Goal: Task Accomplishment & Management: Manage account settings

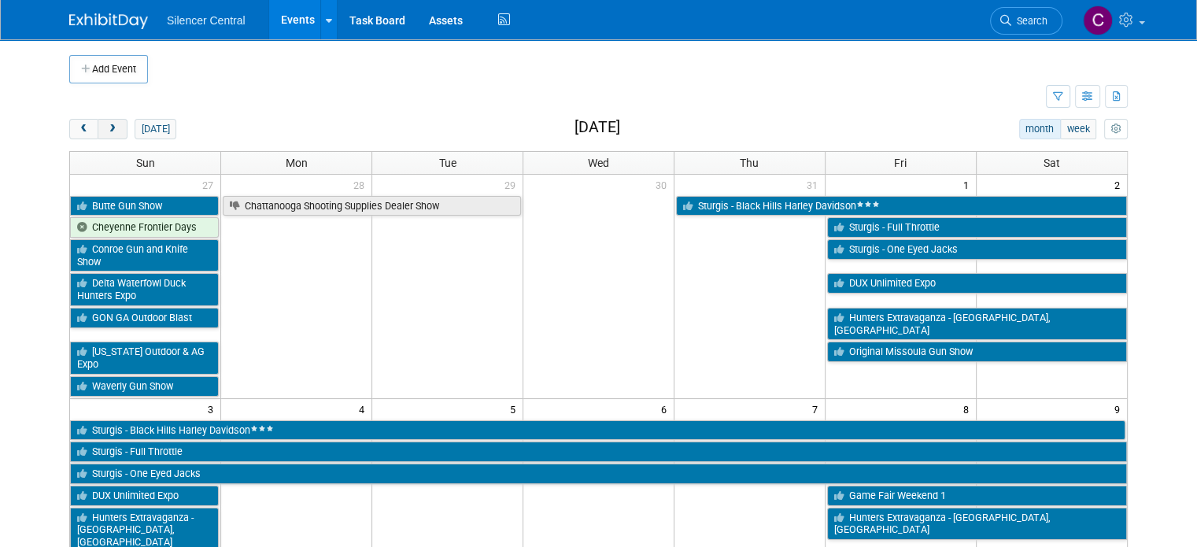
click at [98, 126] on button "next" at bounding box center [112, 129] width 29 height 20
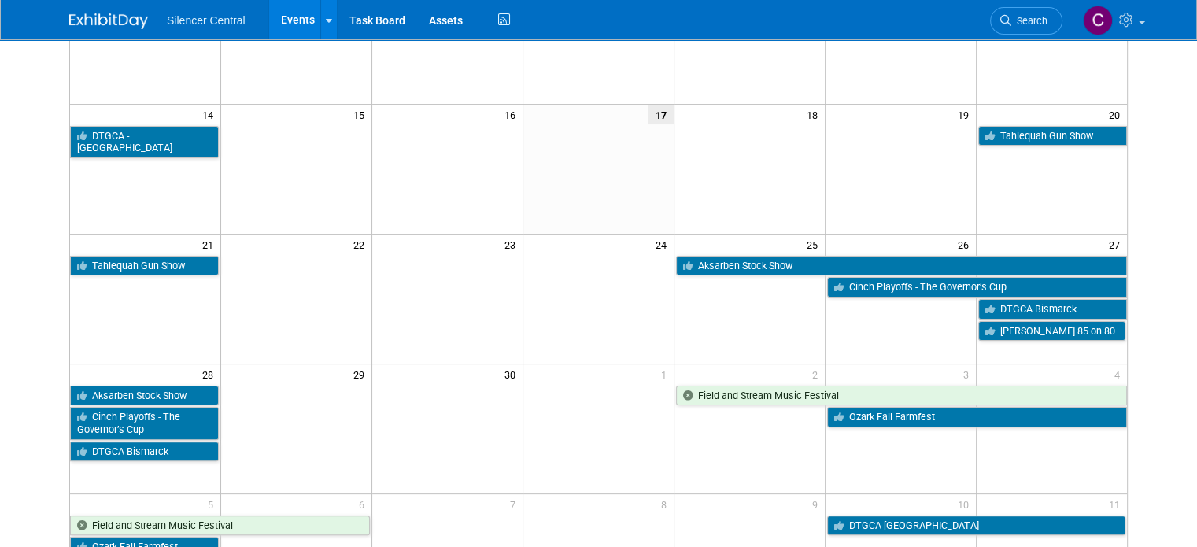
scroll to position [331, 0]
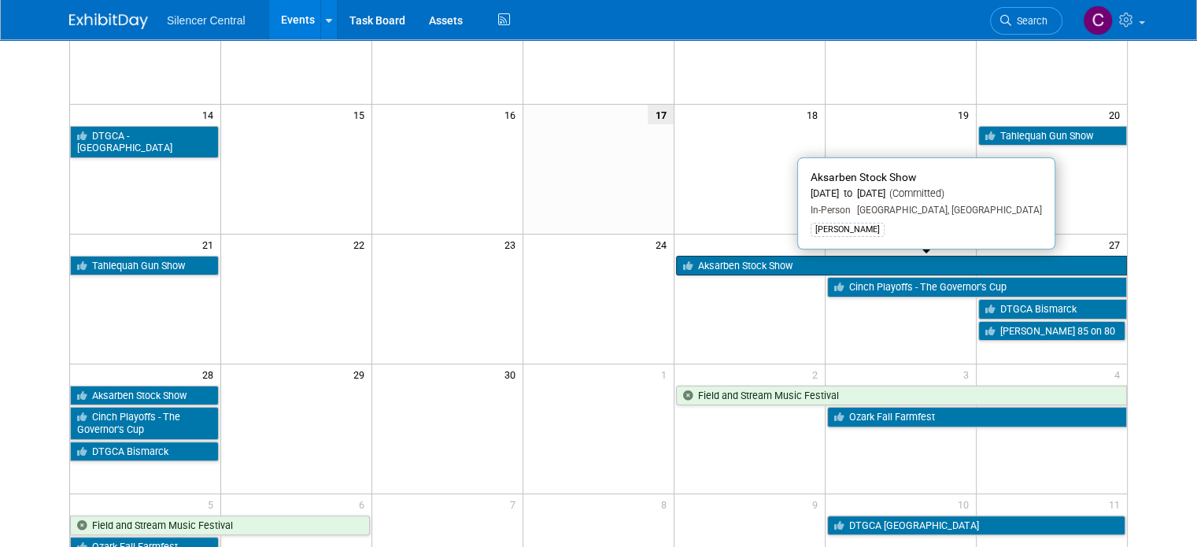
click at [728, 271] on link "Aksarben Stock Show" at bounding box center [901, 266] width 451 height 20
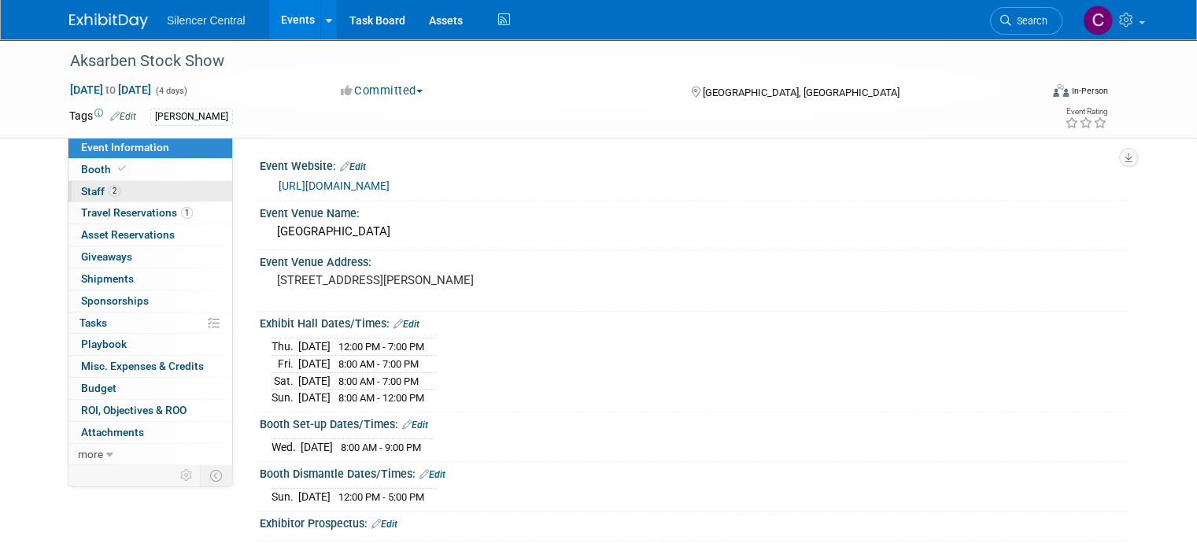
click at [116, 193] on link "2 Staff 2" at bounding box center [150, 191] width 164 height 21
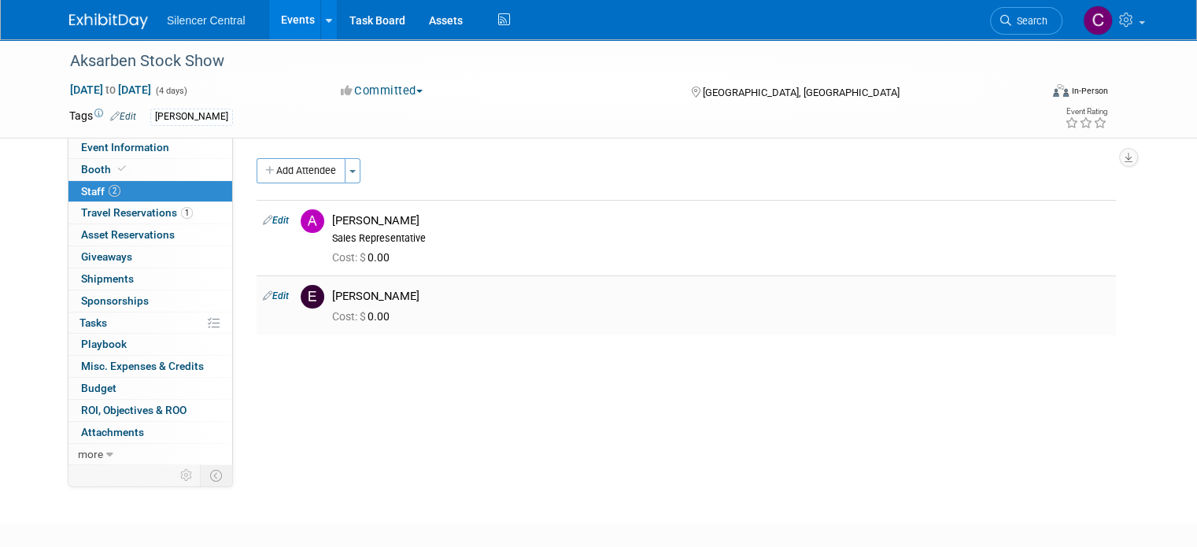
click at [267, 297] on link "Edit" at bounding box center [276, 295] width 26 height 11
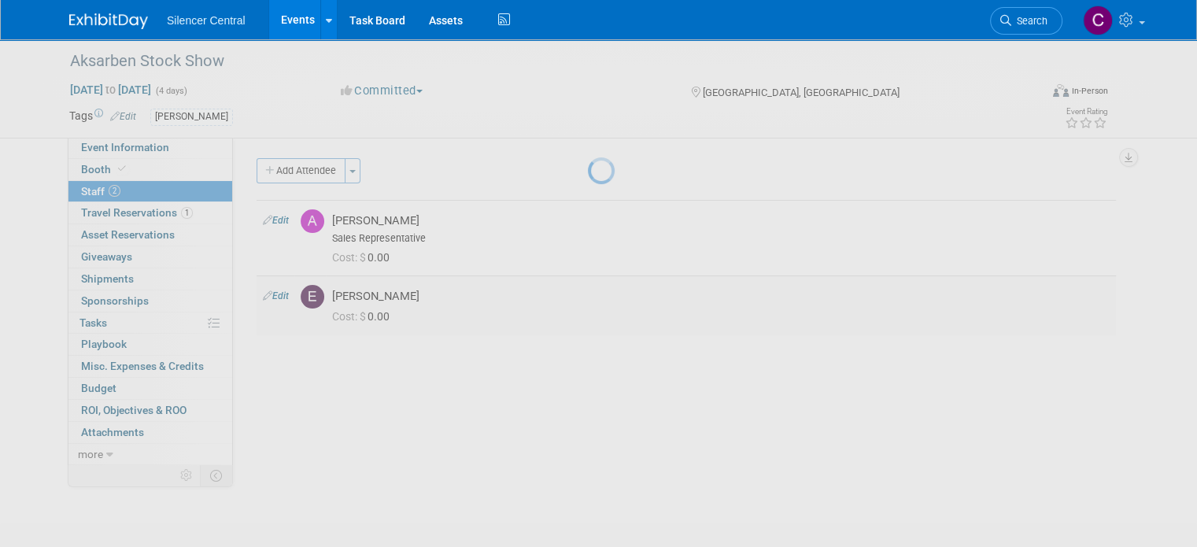
select select "e2a3c4c2-acbe-465a-bf69-2ac8c65f4a8b"
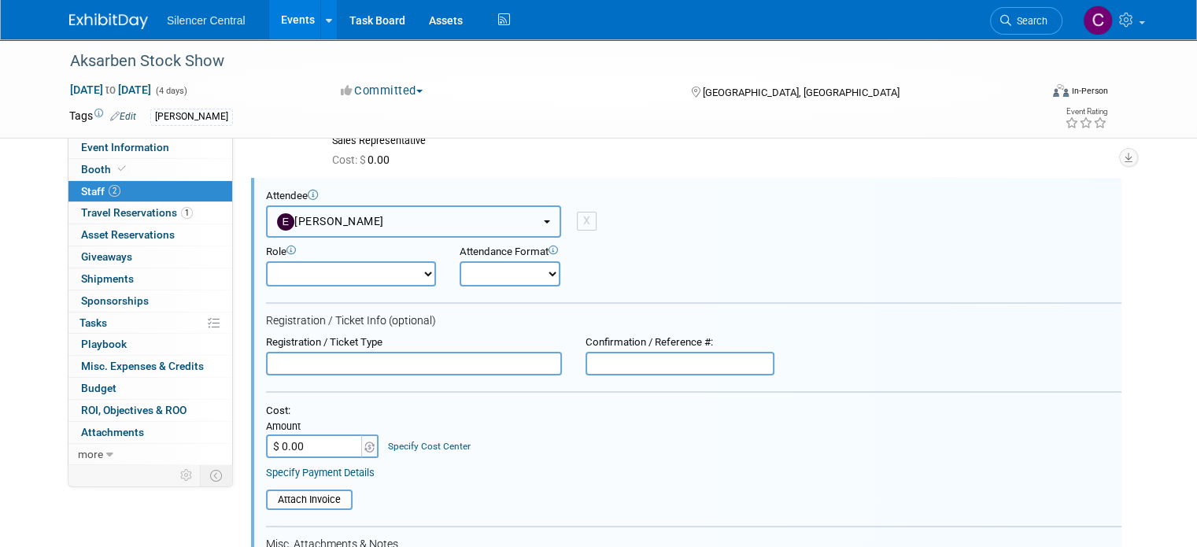
click at [415, 227] on button "[PERSON_NAME]" at bounding box center [413, 221] width 295 height 32
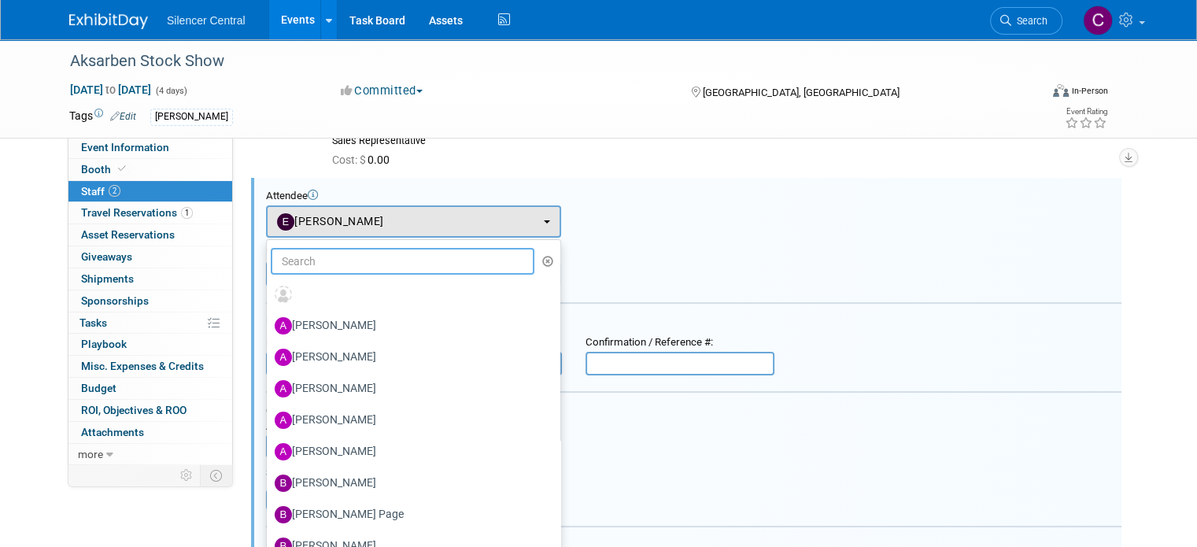
click at [366, 264] on input "text" at bounding box center [403, 261] width 264 height 27
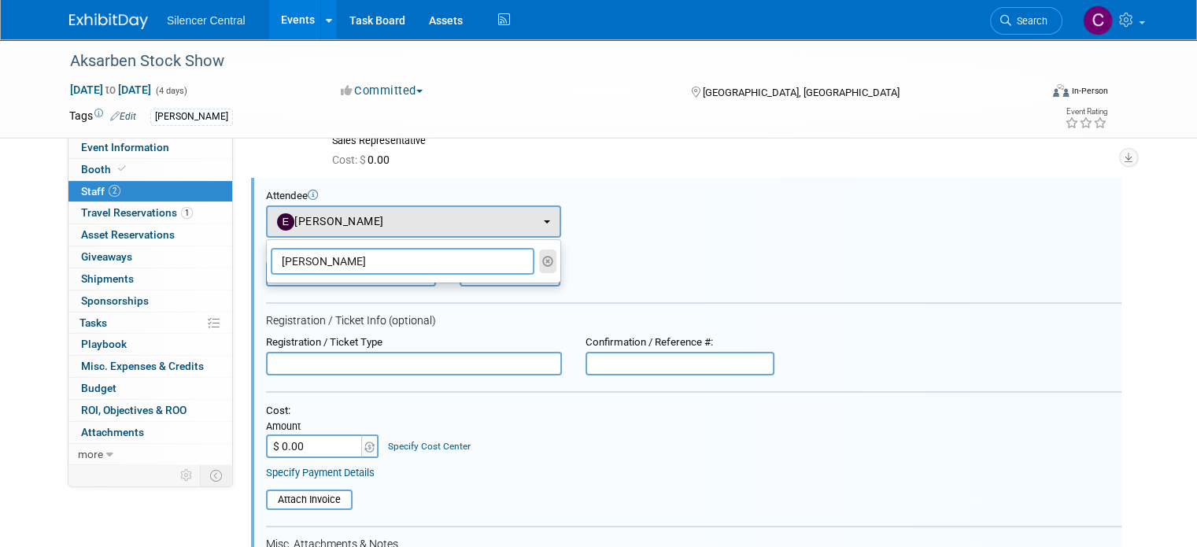
type input "jason"
click at [542, 258] on icon "button" at bounding box center [548, 261] width 12 height 11
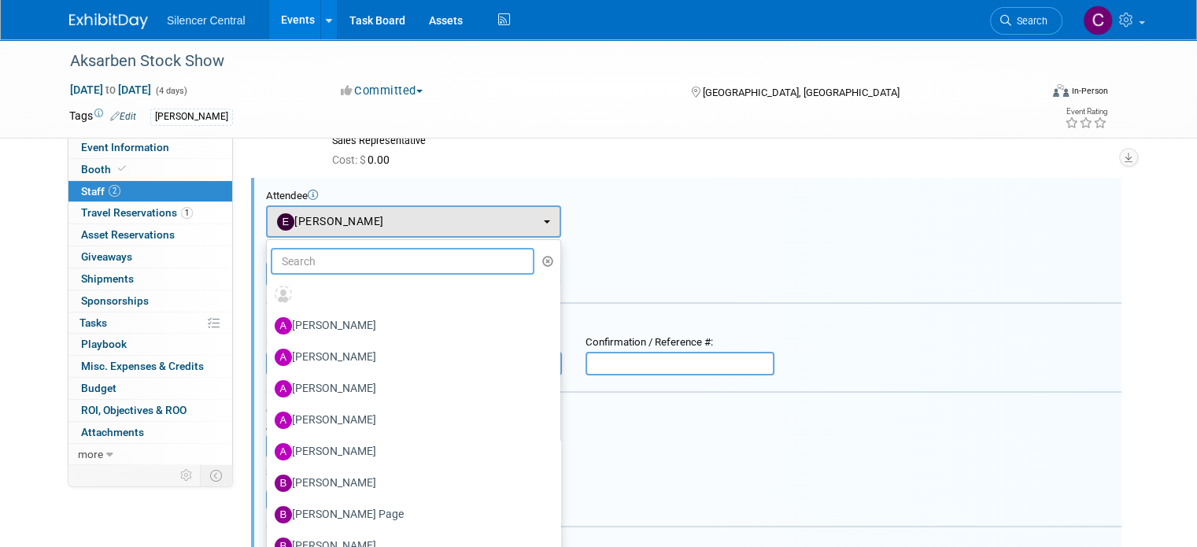
click at [361, 257] on input "text" at bounding box center [403, 261] width 264 height 27
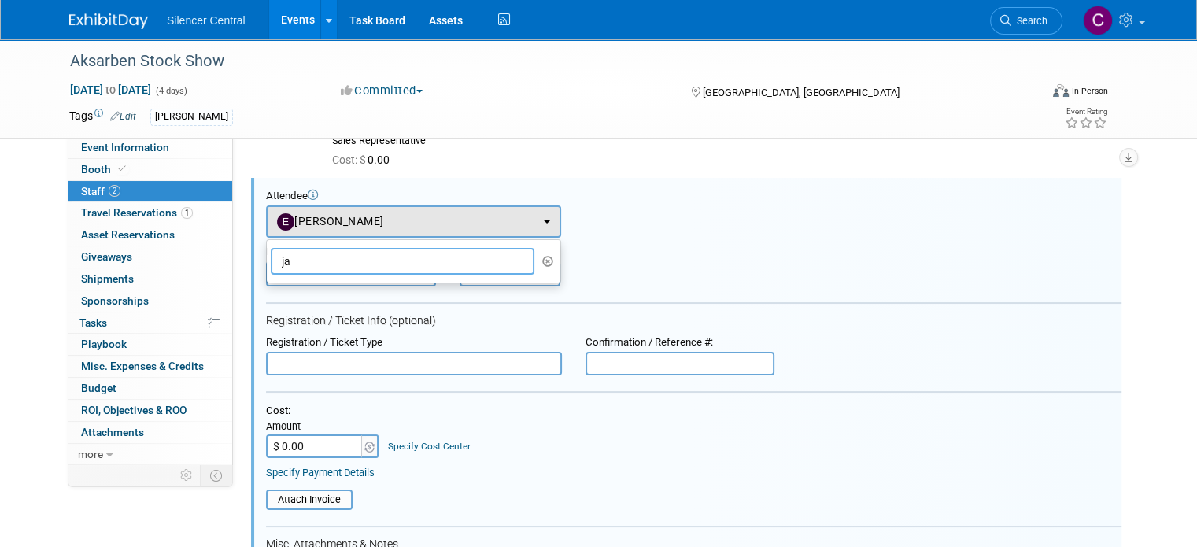
type input "j"
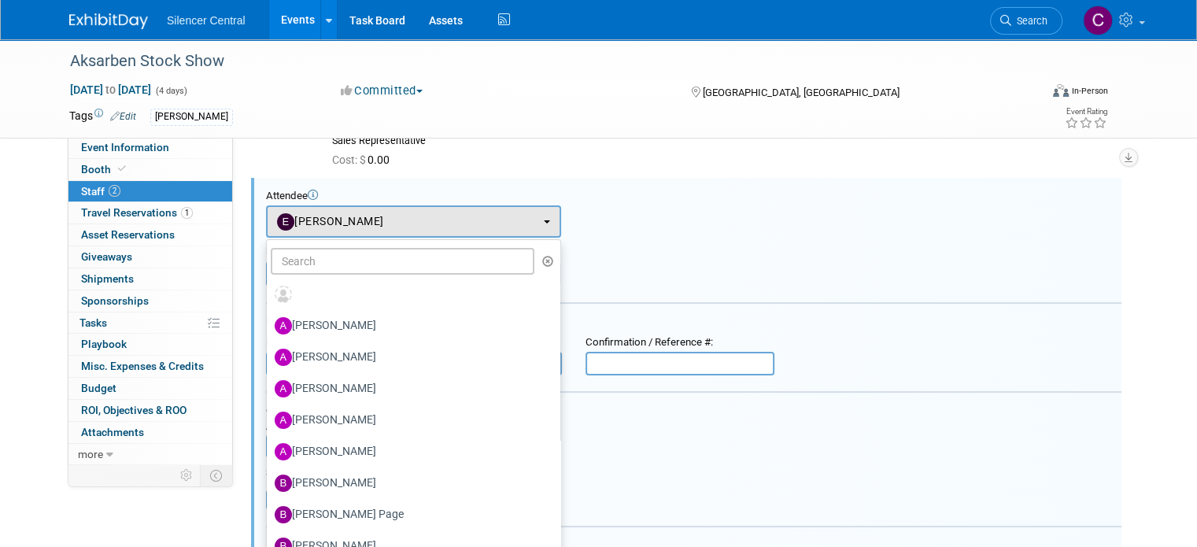
click at [674, 227] on div "Attendee <img src="https://www.exhibitday.com/Images/Unassigned-User-Icon.png" …" at bounding box center [693, 214] width 855 height 48
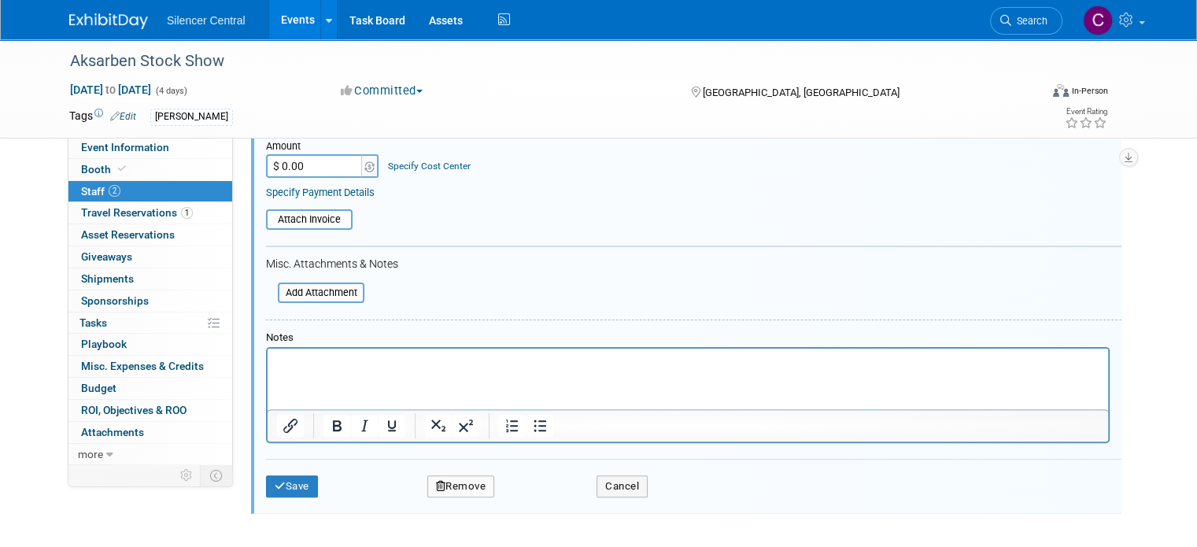
scroll to position [475, 0]
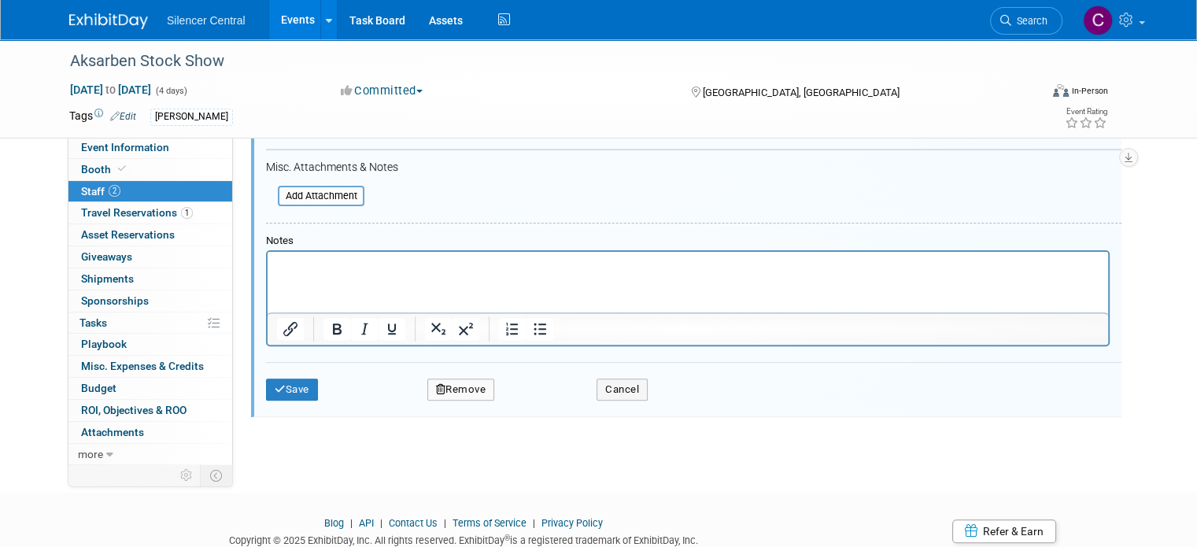
click at [447, 389] on button "Remove" at bounding box center [461, 390] width 68 height 22
click at [526, 397] on link "Yes" at bounding box center [547, 397] width 46 height 25
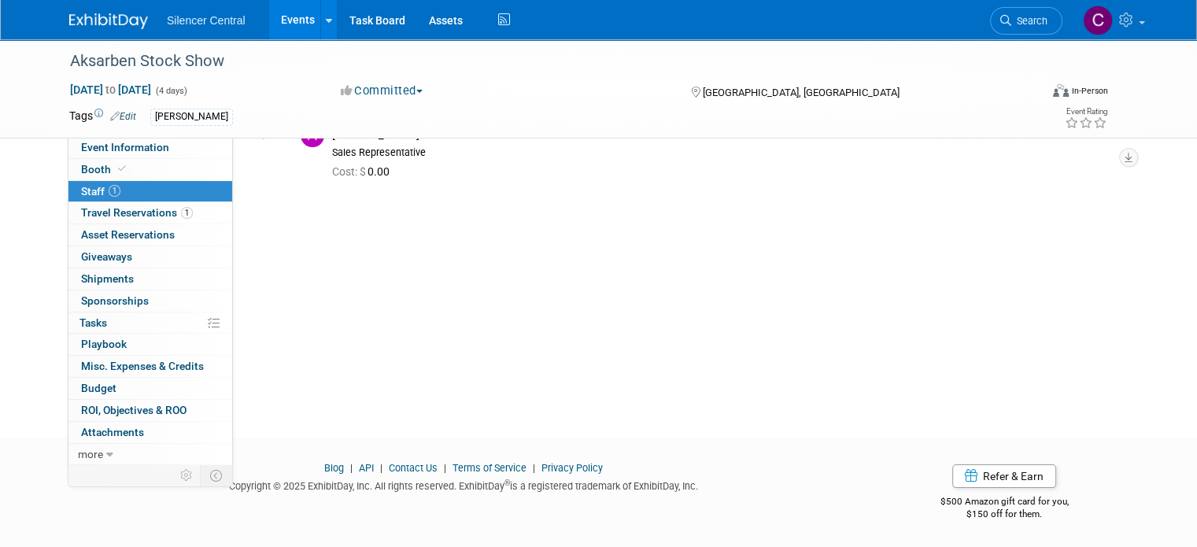
scroll to position [0, 0]
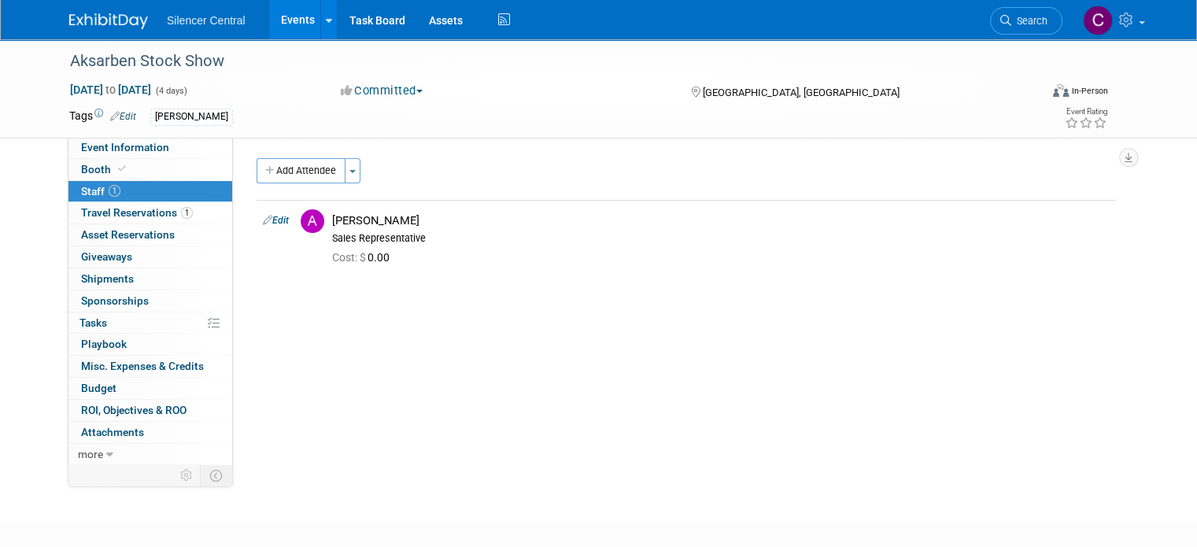
click at [105, 19] on img at bounding box center [108, 21] width 79 height 16
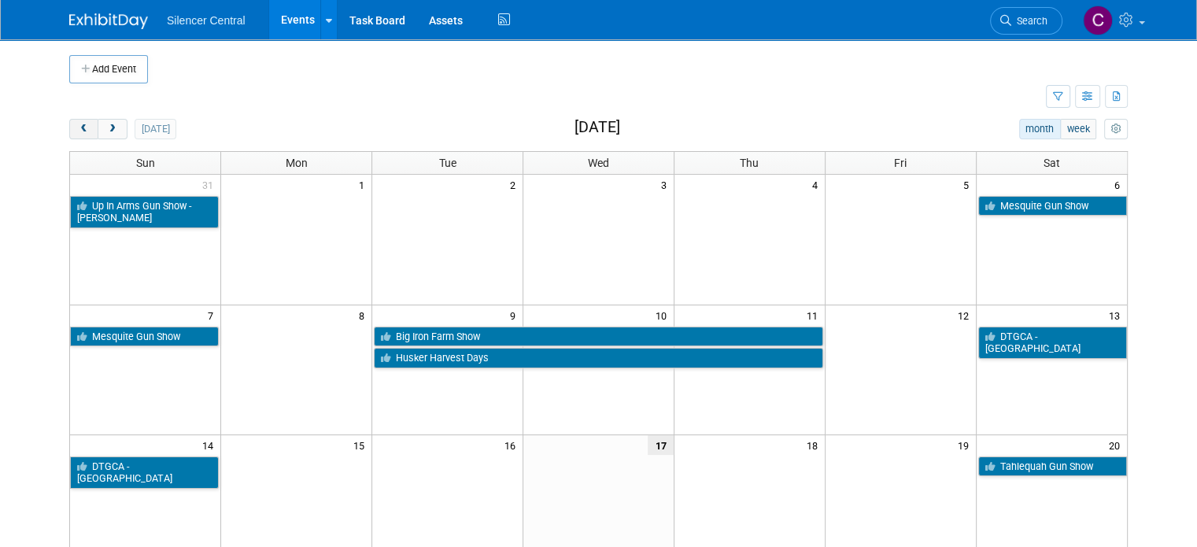
click at [78, 131] on span "prev" at bounding box center [84, 129] width 12 height 10
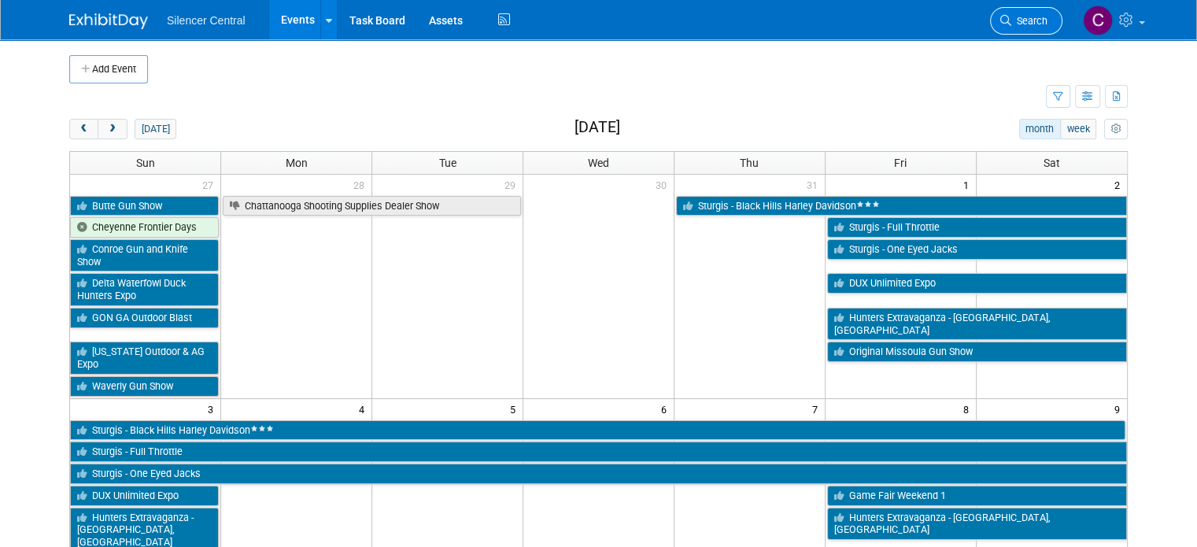
click at [1023, 32] on link "Search" at bounding box center [1026, 21] width 72 height 28
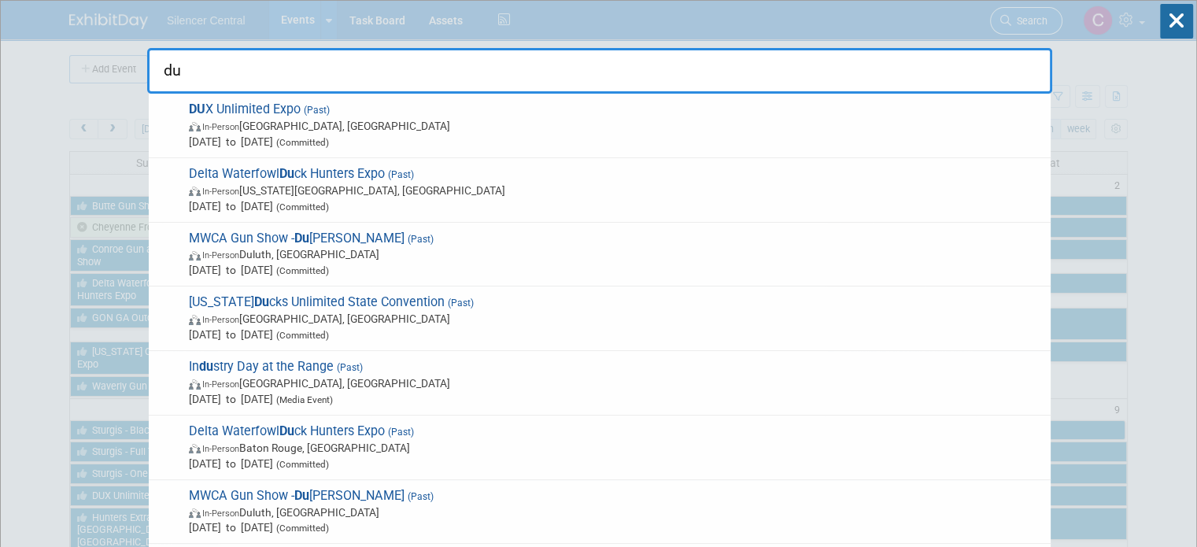
type input "d"
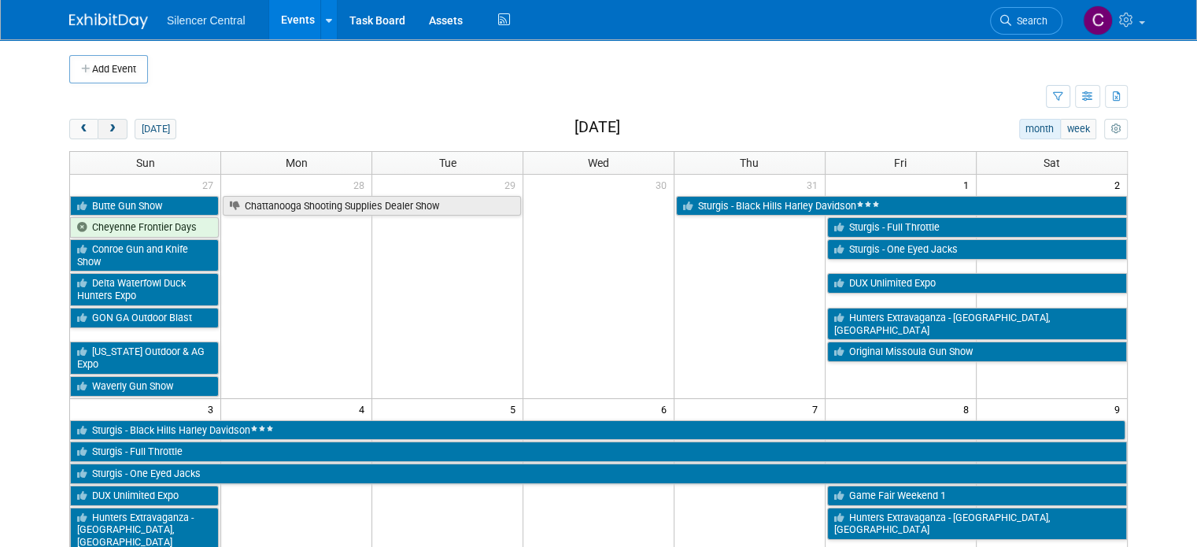
click at [106, 131] on span "next" at bounding box center [112, 129] width 12 height 10
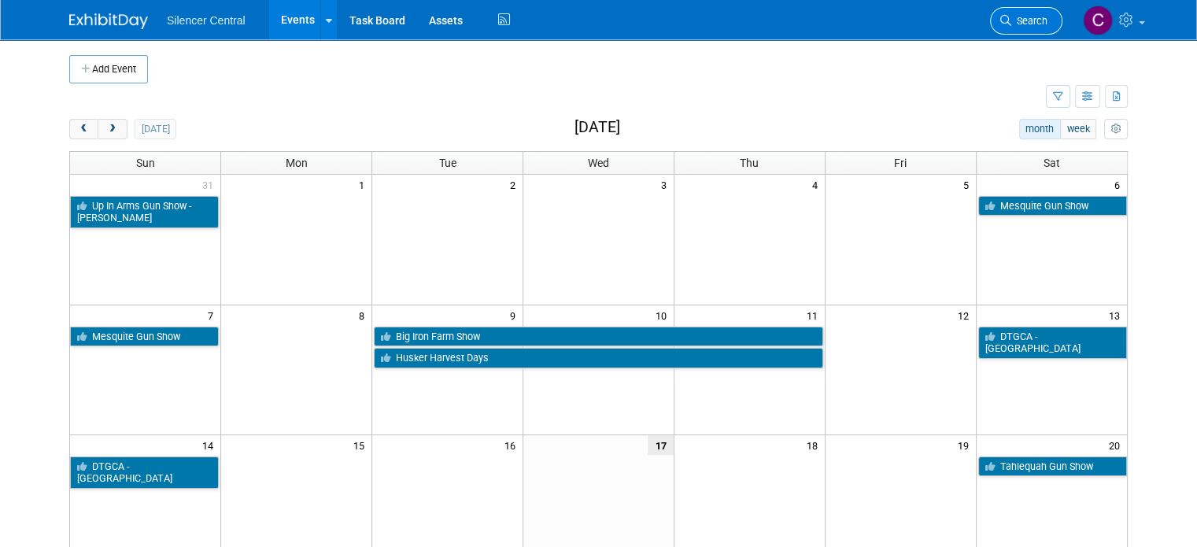
click at [1031, 28] on link "Search" at bounding box center [1026, 21] width 72 height 28
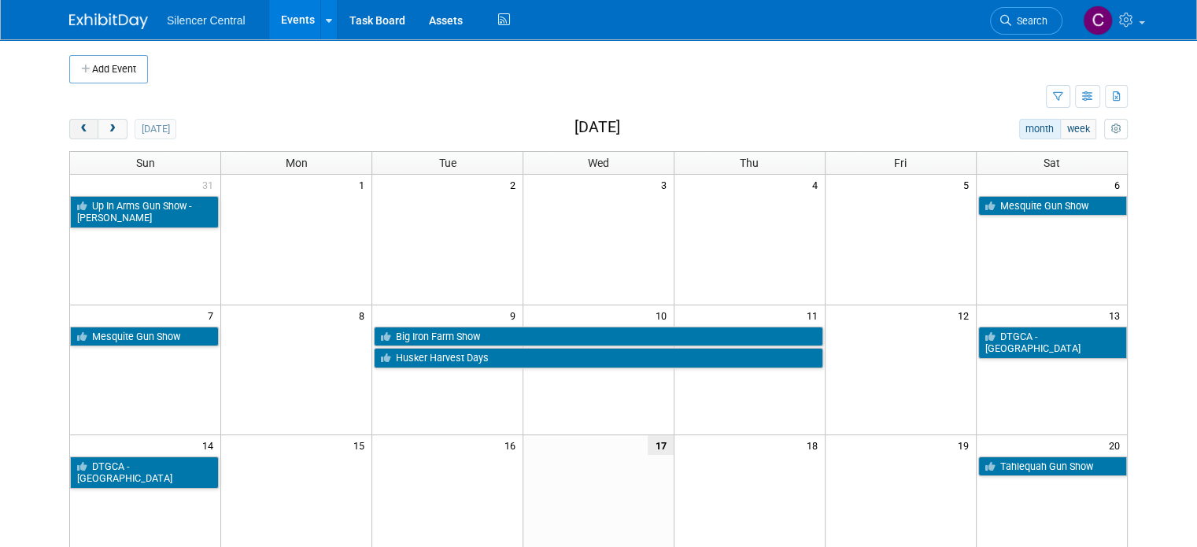
click at [78, 124] on span "prev" at bounding box center [84, 129] width 12 height 10
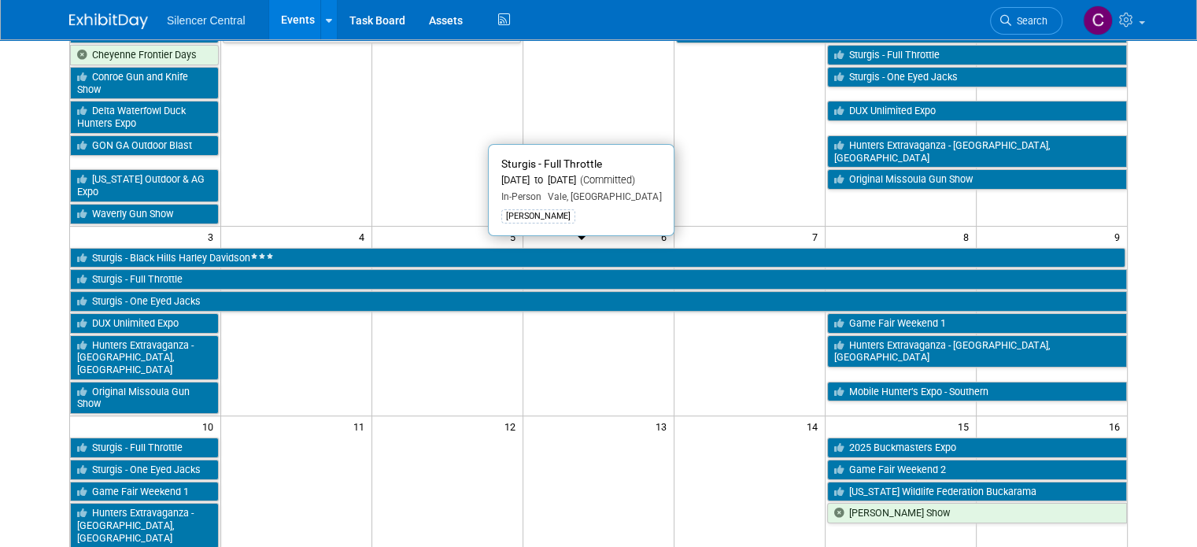
scroll to position [9, 0]
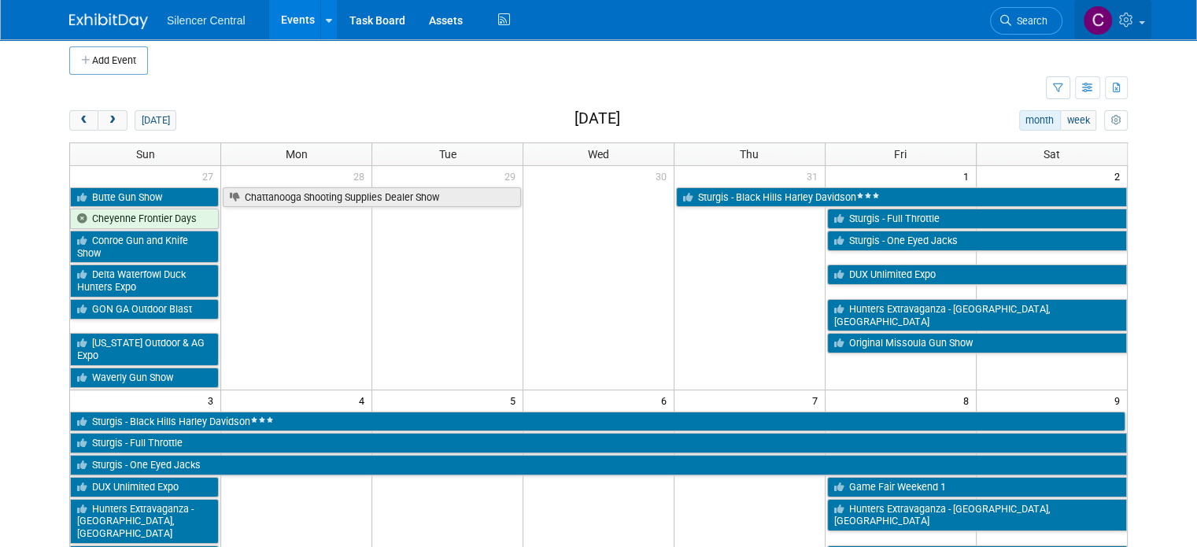
click at [1151, 28] on link at bounding box center [1112, 19] width 77 height 39
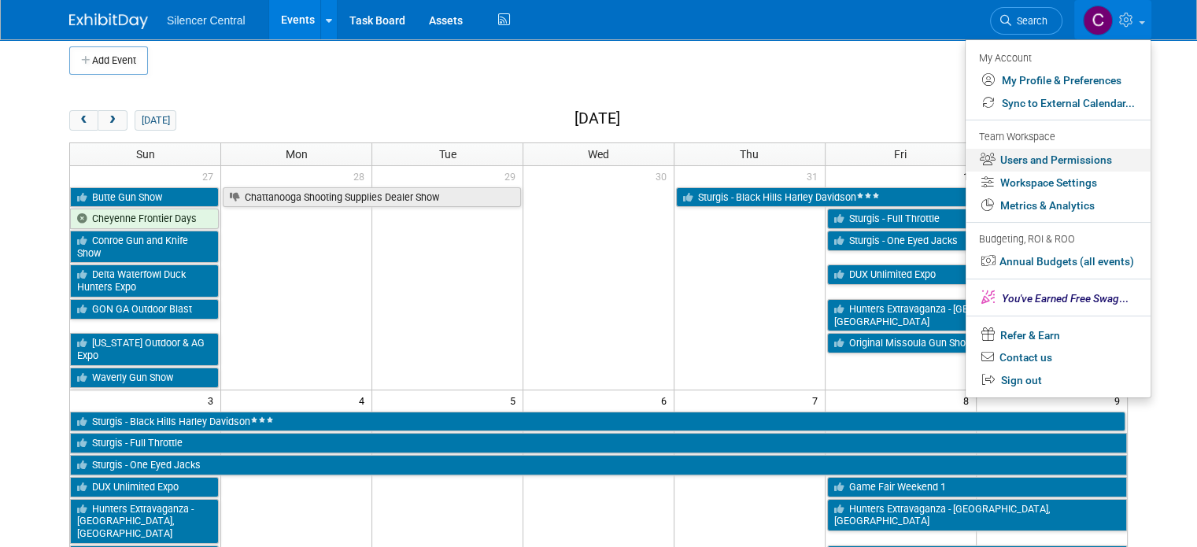
click at [1069, 157] on link "Users and Permissions" at bounding box center [1058, 160] width 185 height 23
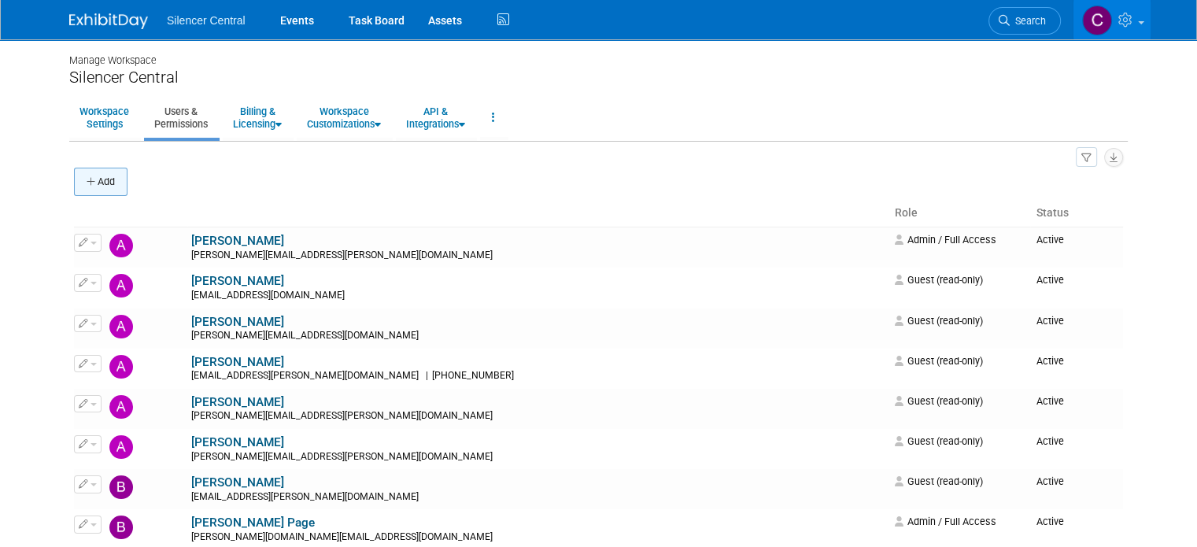
click at [90, 178] on button "Add" at bounding box center [101, 182] width 54 height 28
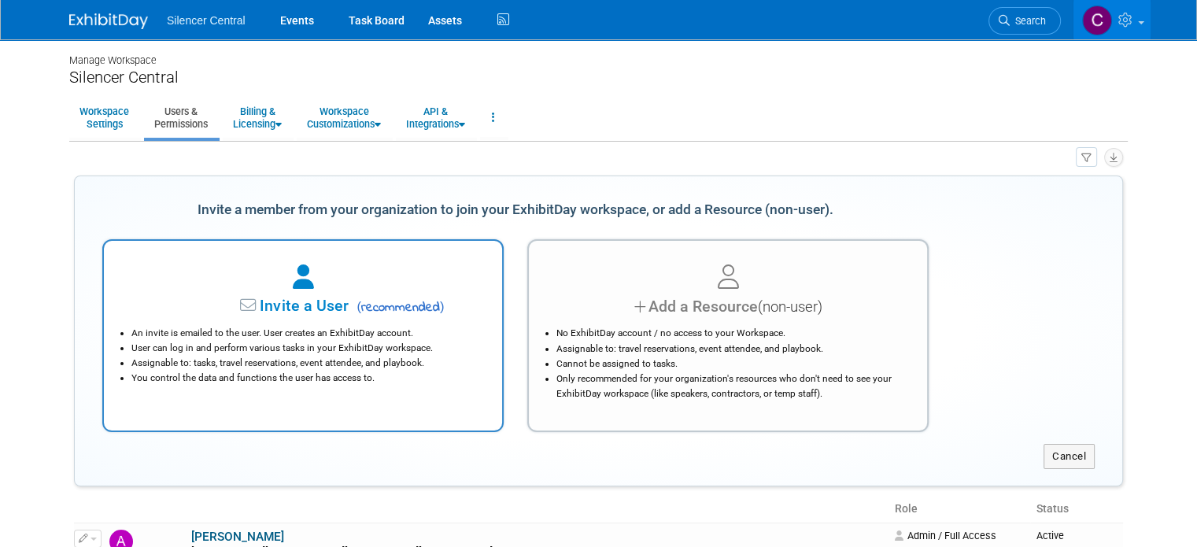
click at [311, 308] on span "Invite a User" at bounding box center [254, 306] width 187 height 18
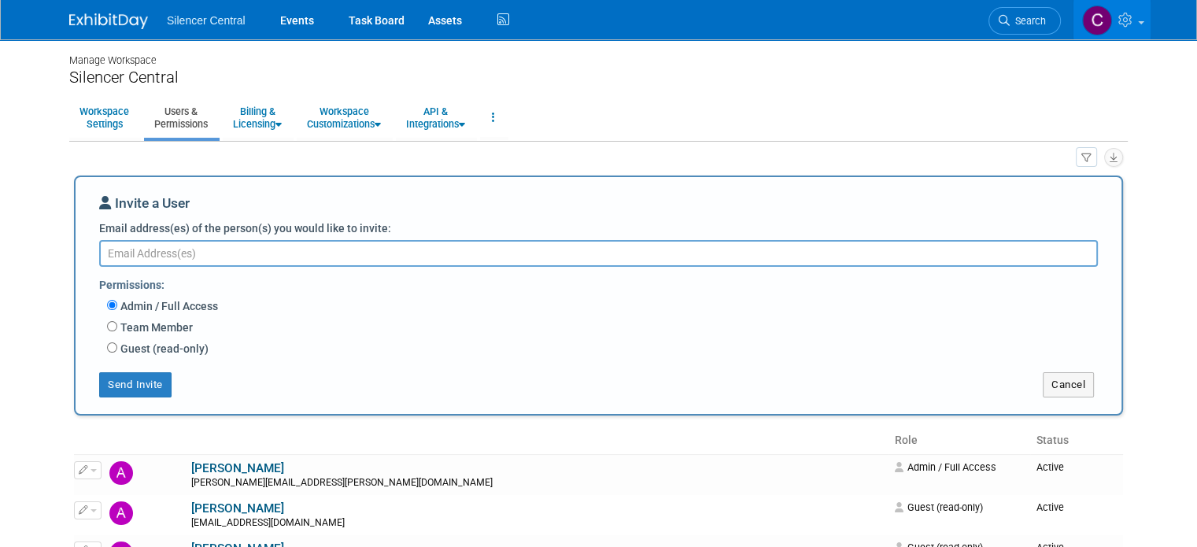
paste textarea "Jason.Gervais@silencercentral.com"
type textarea "Jason.Gervais@silencercentral.com"
click at [132, 345] on label "Guest (read-only)" at bounding box center [162, 349] width 91 height 16
click at [117, 345] on input "Guest (read-only)" at bounding box center [112, 347] width 10 height 10
radio input "true"
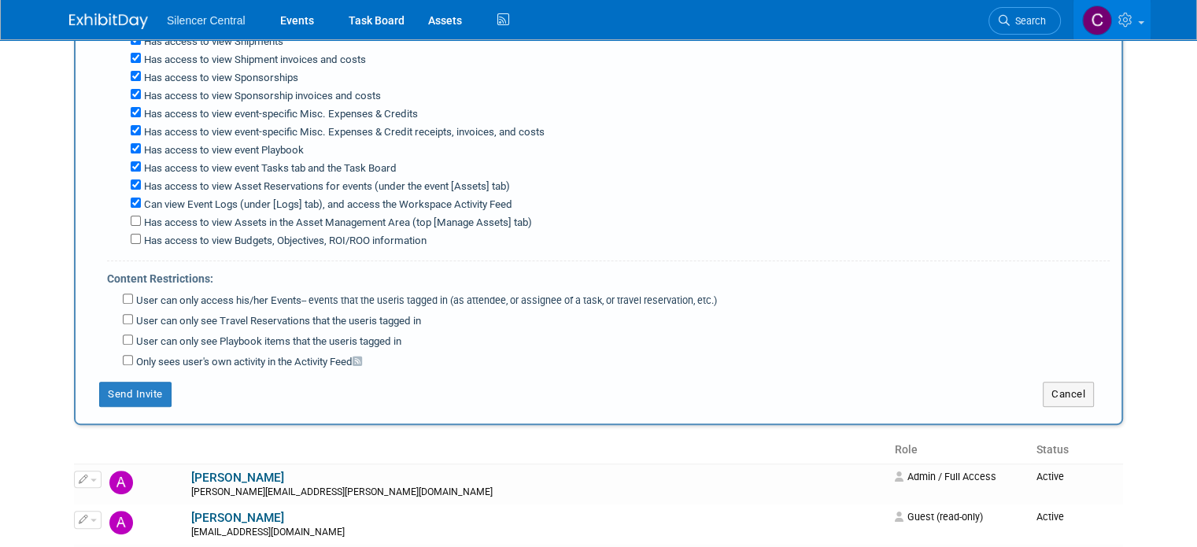
scroll to position [458, 0]
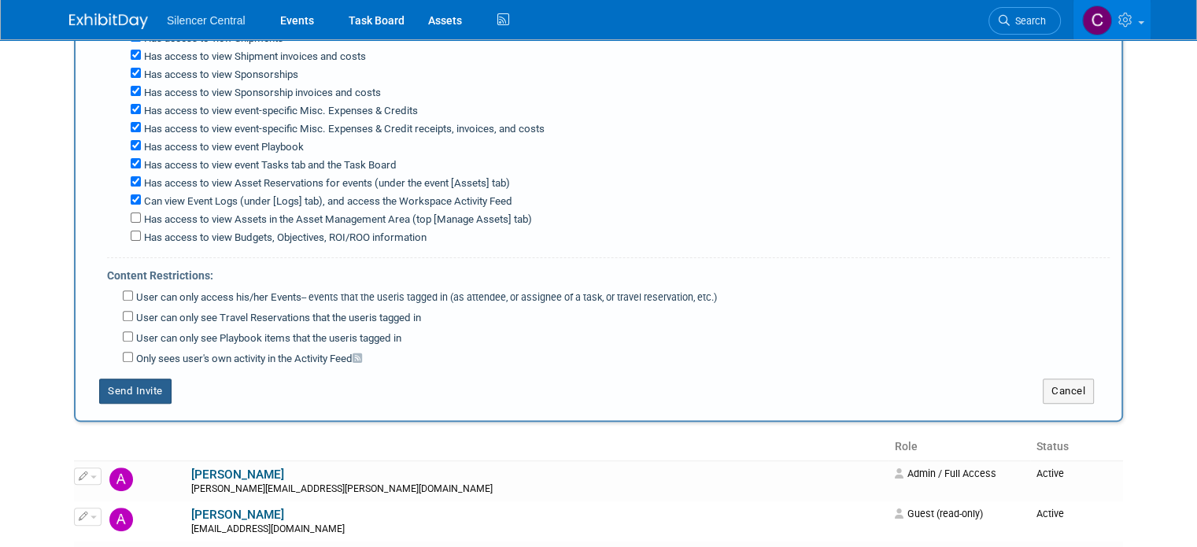
click at [123, 379] on button "Send Invite" at bounding box center [135, 391] width 72 height 25
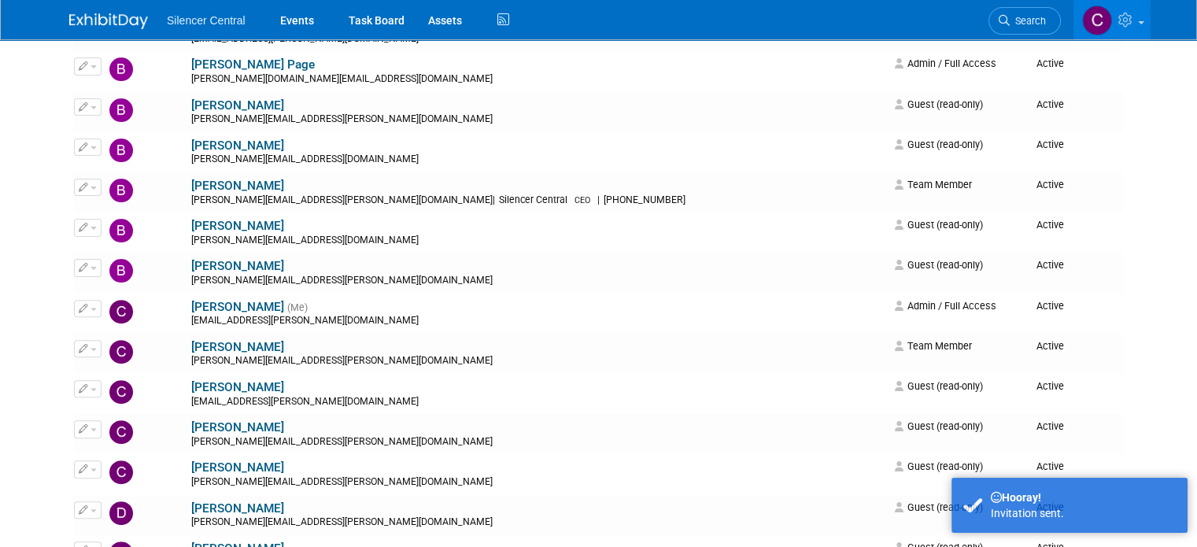
scroll to position [0, 0]
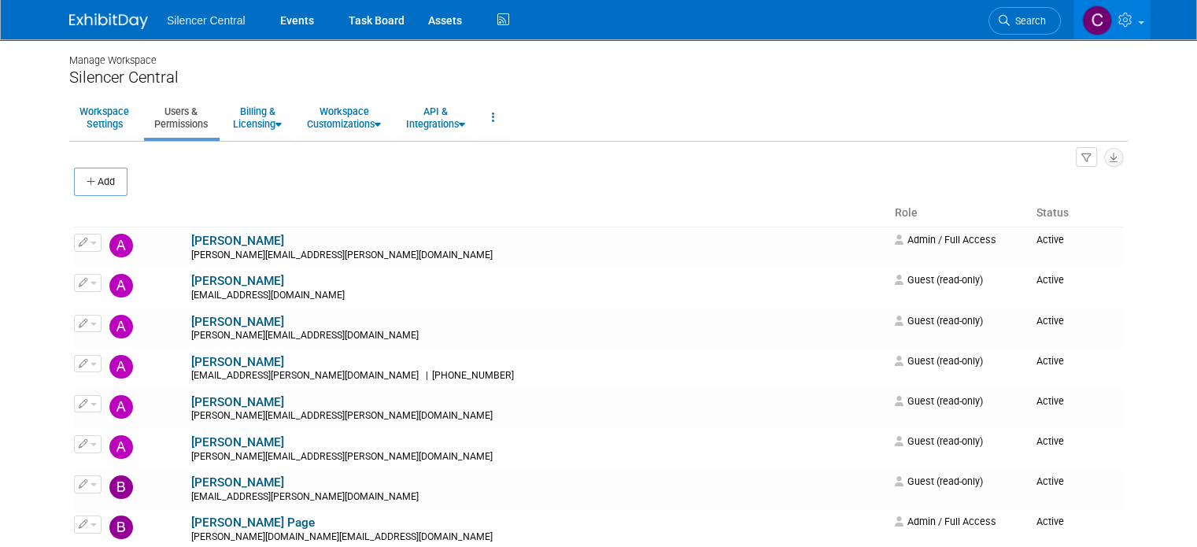
click at [102, 27] on img at bounding box center [108, 21] width 79 height 16
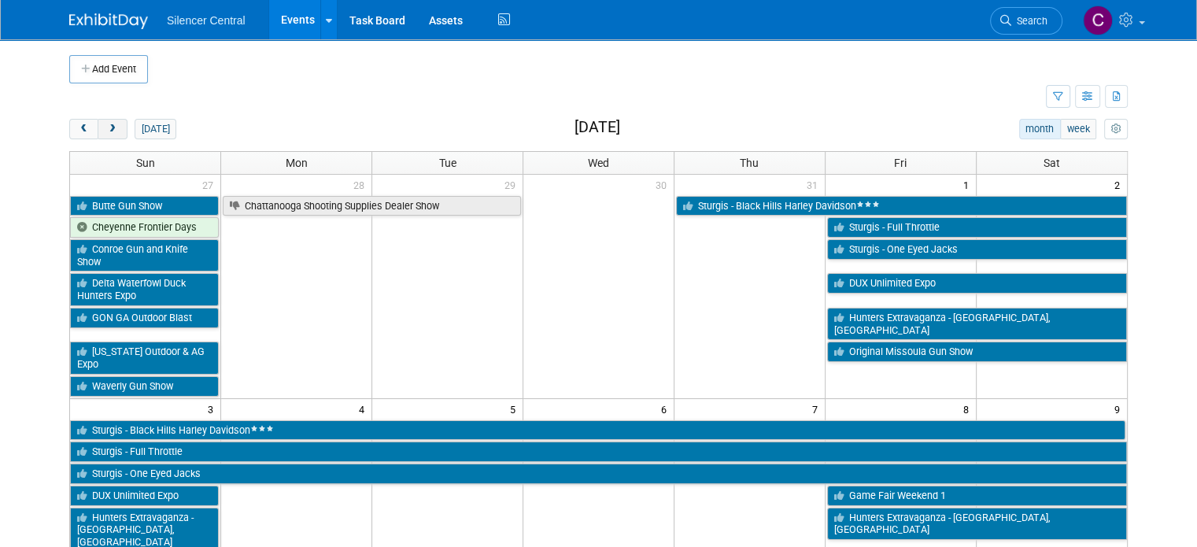
click at [106, 130] on button "next" at bounding box center [112, 129] width 29 height 20
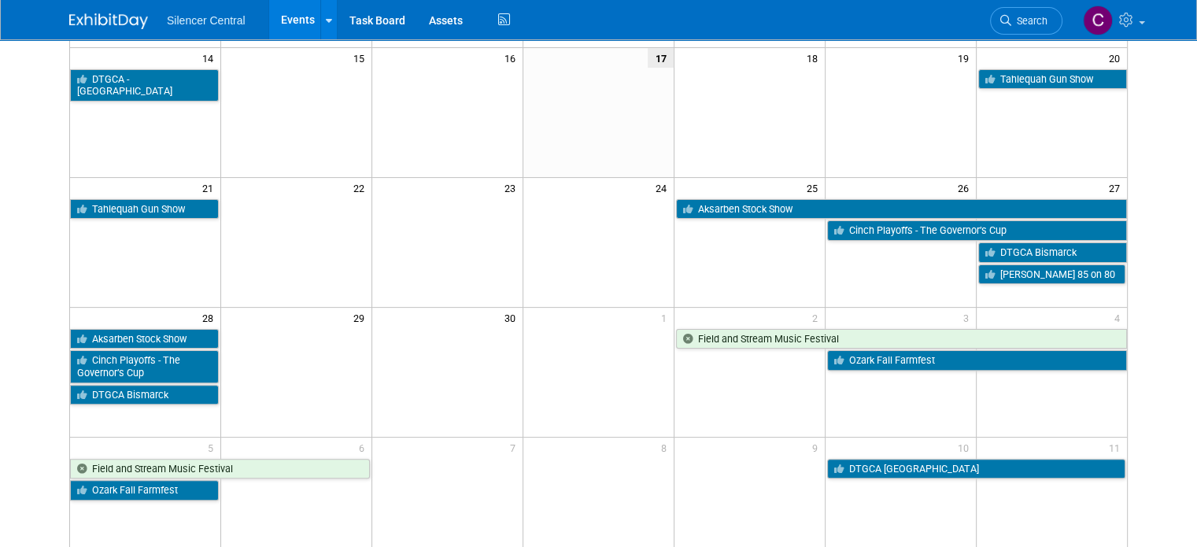
scroll to position [386, 0]
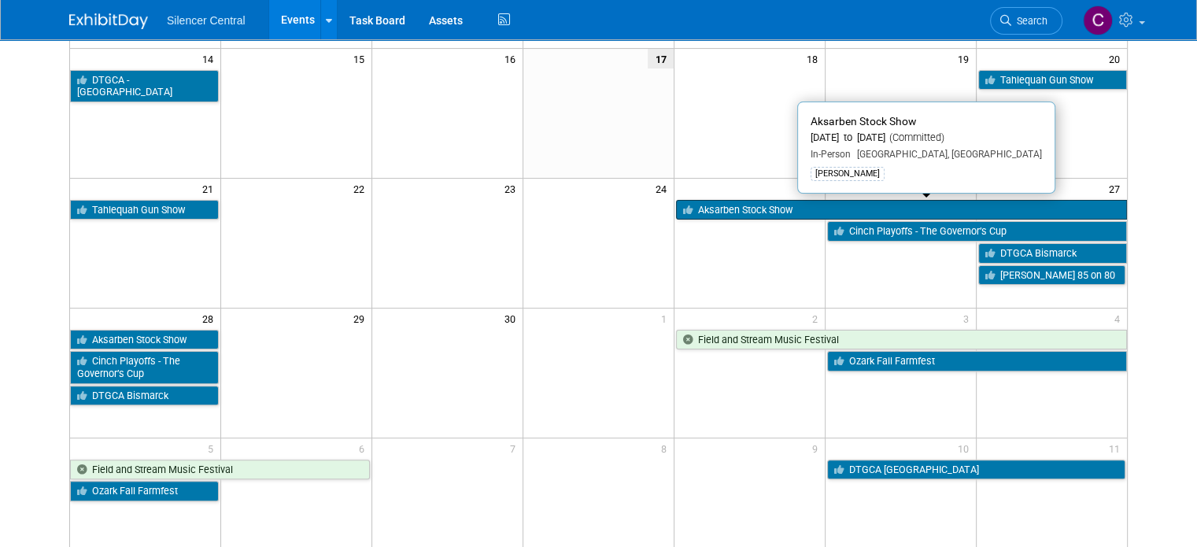
click at [730, 202] on link "Aksarben Stock Show" at bounding box center [901, 210] width 451 height 20
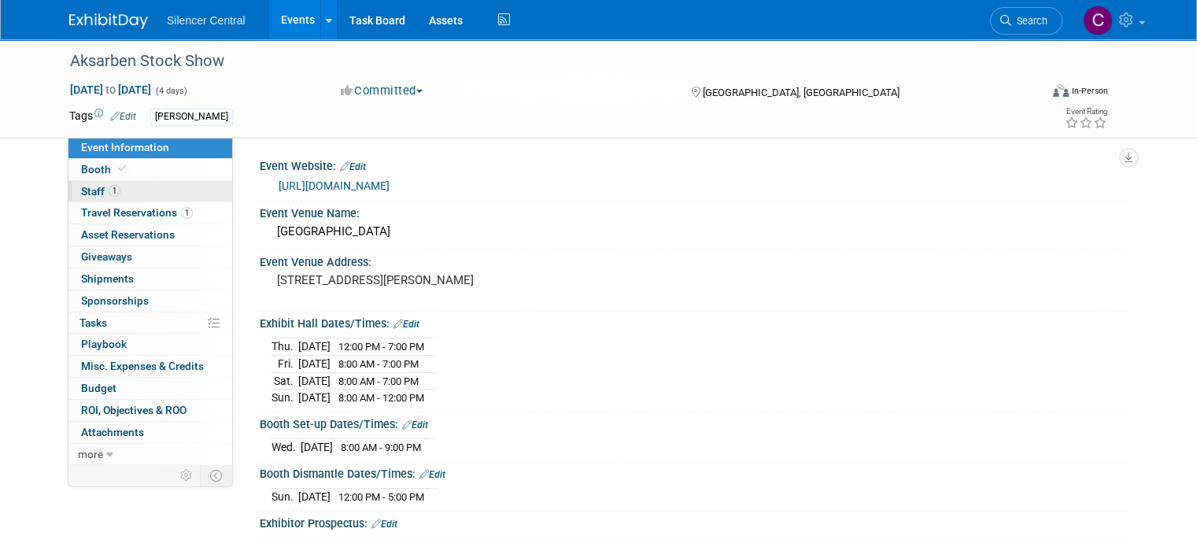
click at [116, 184] on link "1 Staff 1" at bounding box center [150, 191] width 164 height 21
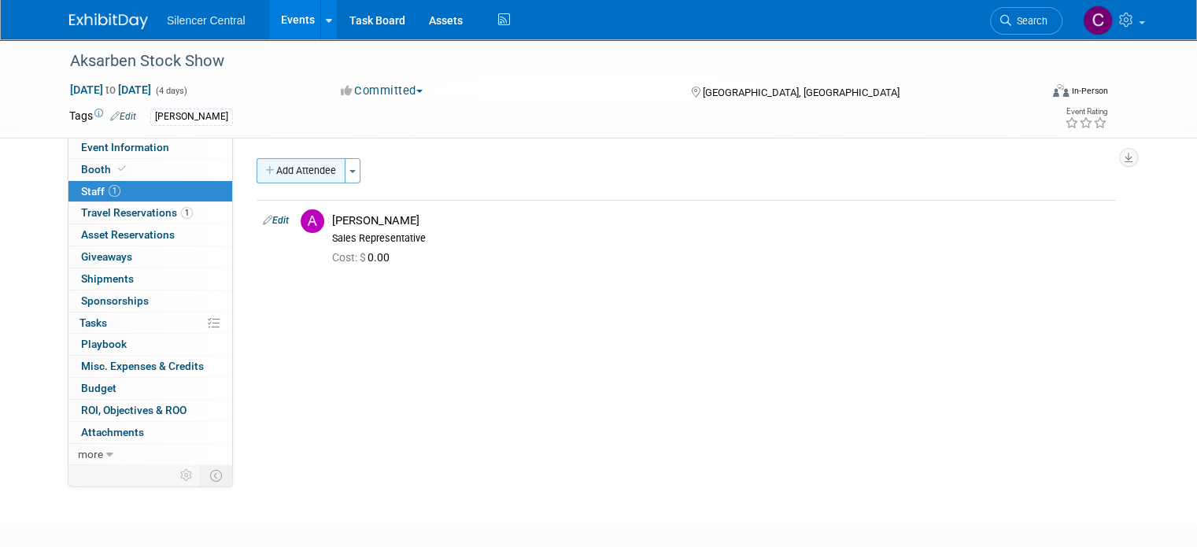
click at [305, 172] on button "Add Attendee" at bounding box center [301, 170] width 89 height 25
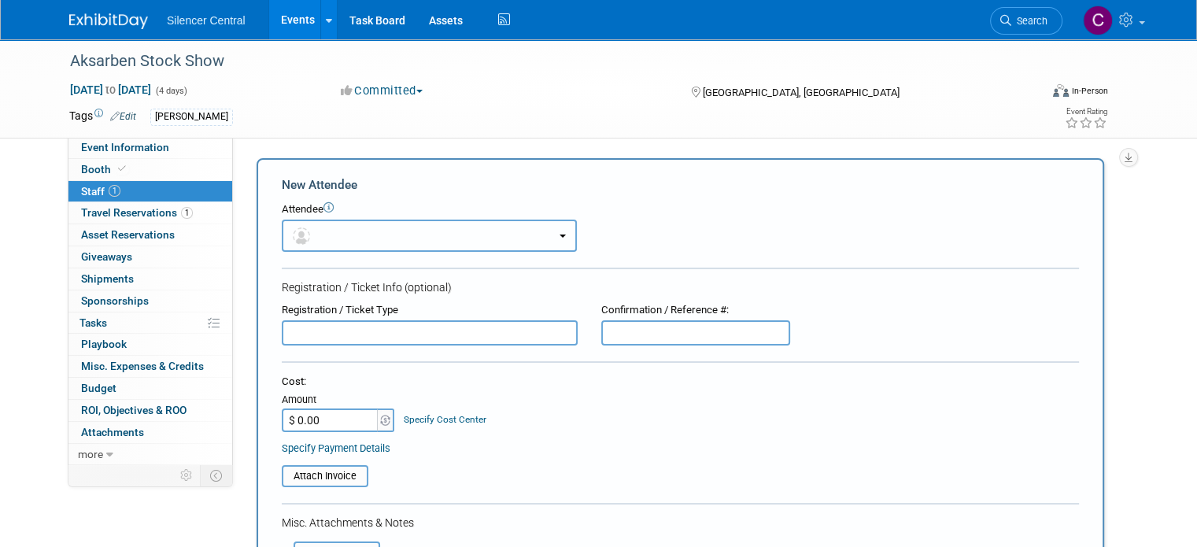
click at [369, 234] on button "button" at bounding box center [429, 236] width 295 height 32
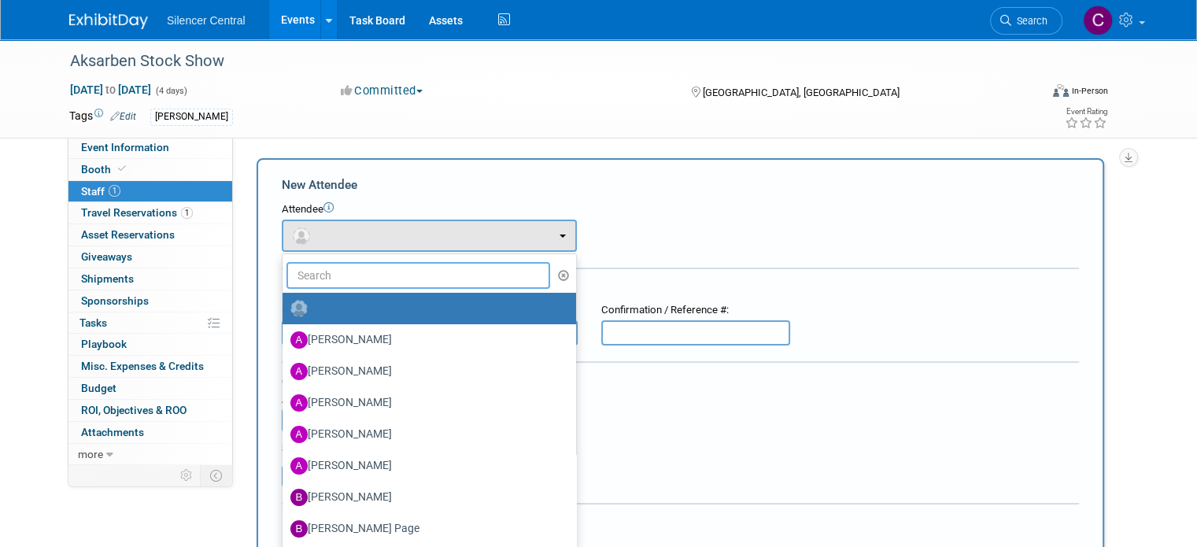
click at [378, 275] on input "text" at bounding box center [418, 275] width 264 height 27
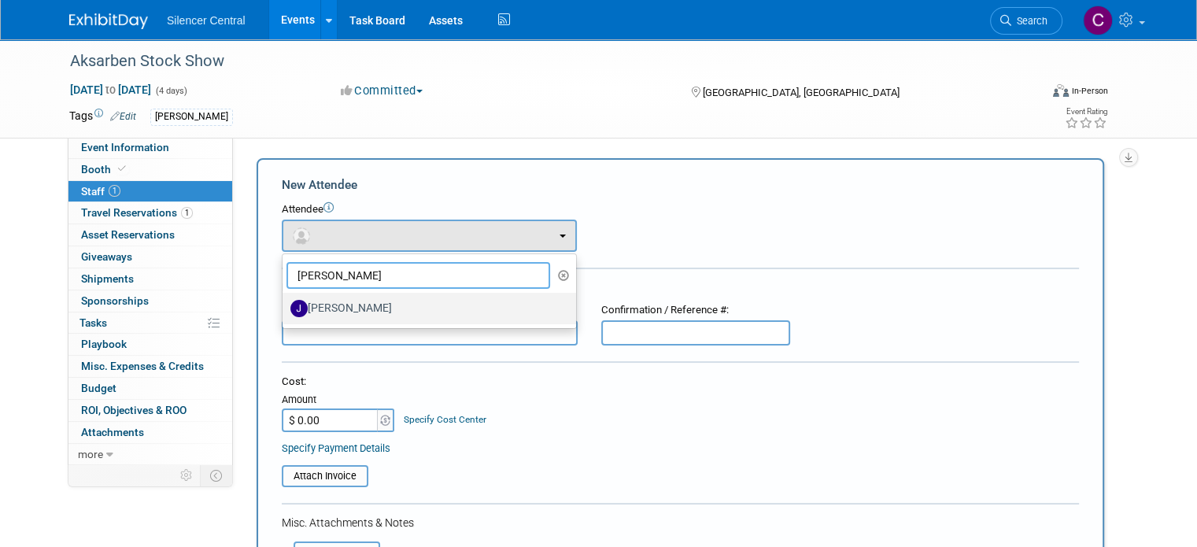
type input "[PERSON_NAME]"
click at [383, 298] on label "[PERSON_NAME]" at bounding box center [425, 308] width 270 height 25
click at [285, 301] on input "[PERSON_NAME]" at bounding box center [280, 306] width 10 height 10
select select "3cff8d82-0797-4e7e-a55b-b5a2784a97e3"
select select "1"
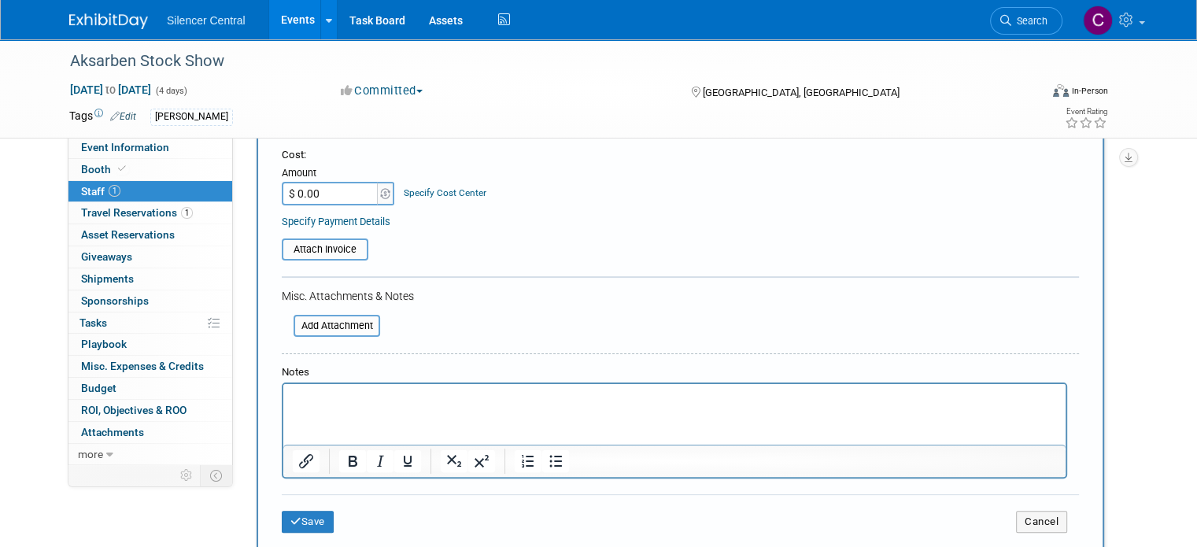
scroll to position [343, 0]
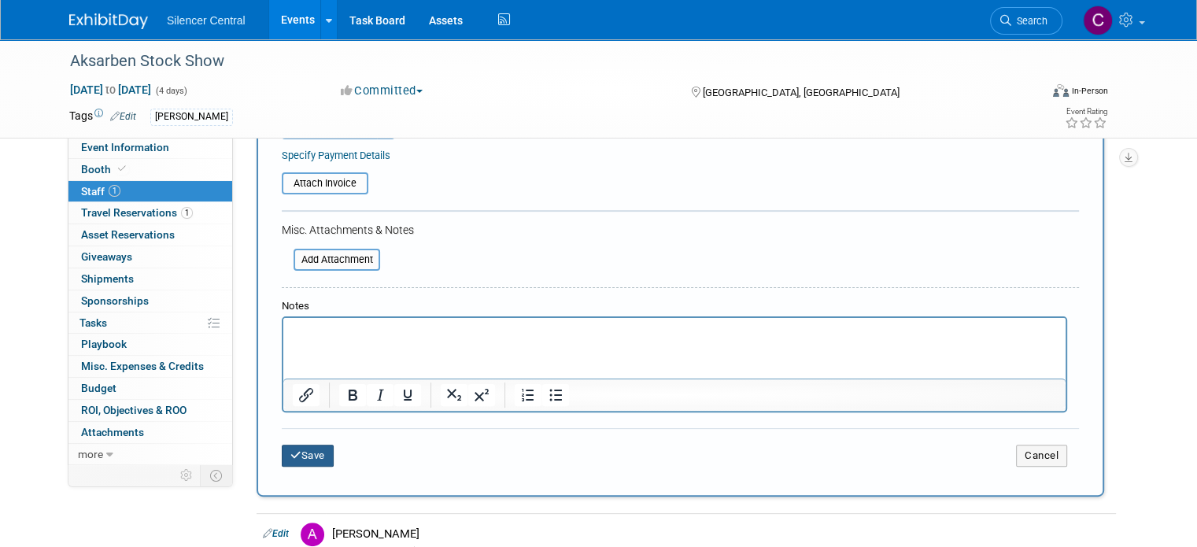
click at [298, 445] on button "Save" at bounding box center [308, 456] width 52 height 22
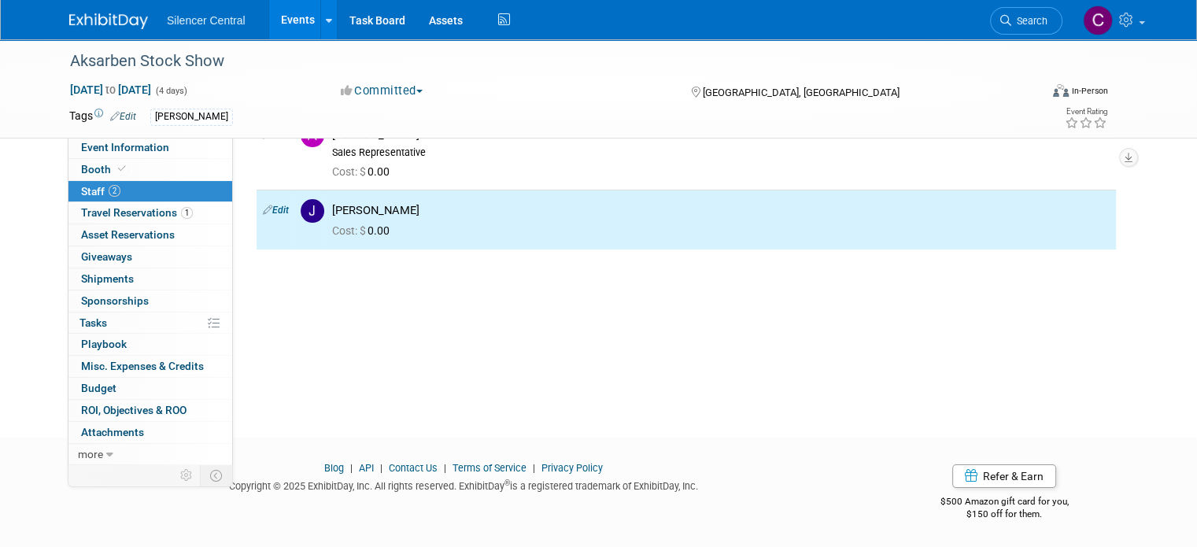
scroll to position [0, 0]
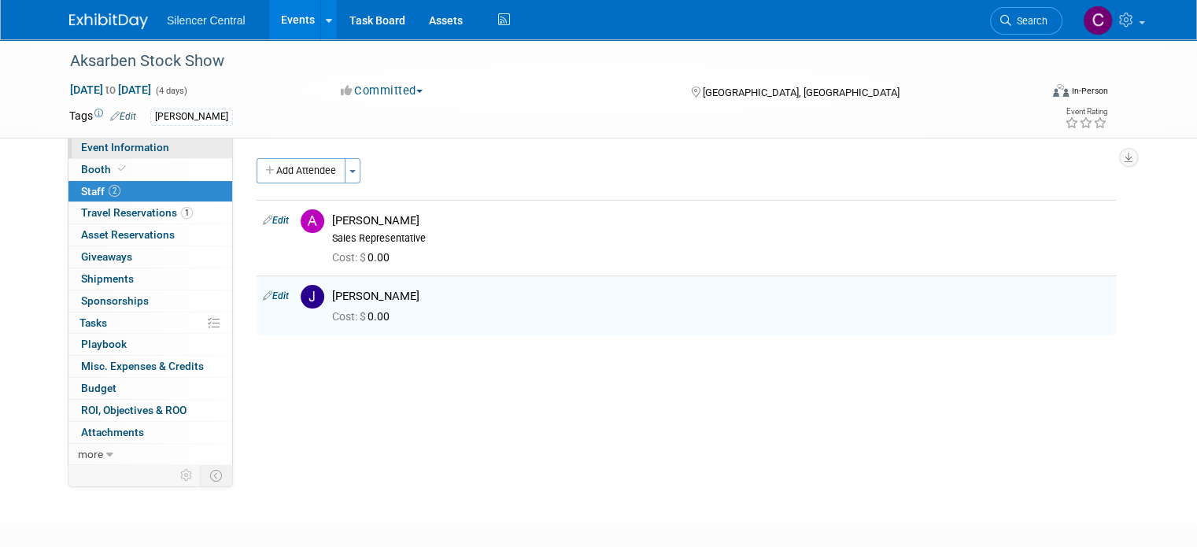
click at [124, 143] on span "Event Information" at bounding box center [125, 147] width 88 height 13
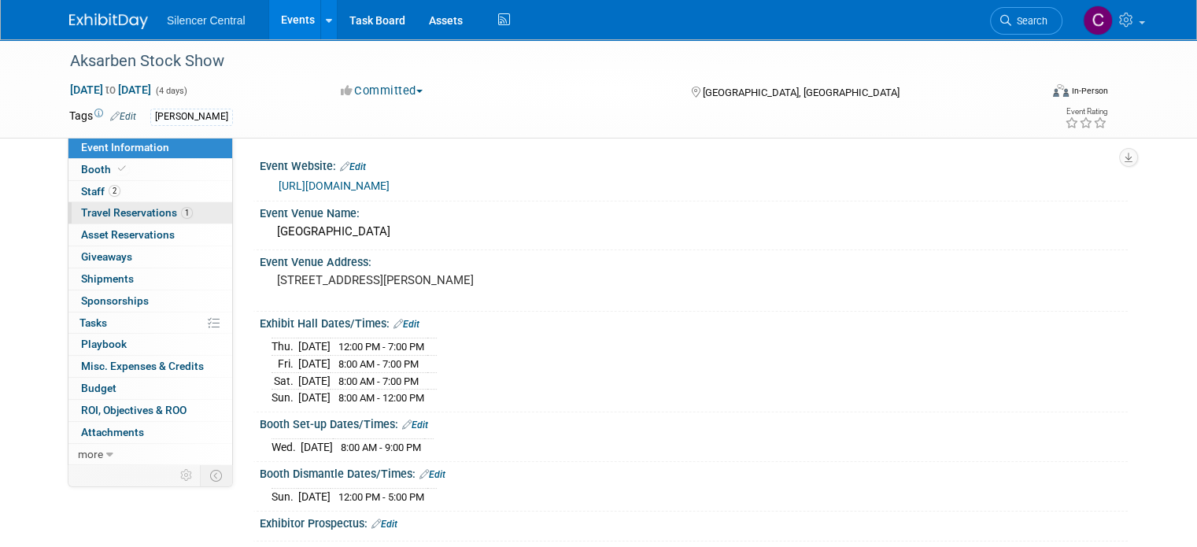
click at [115, 214] on span "Travel Reservations 1" at bounding box center [137, 212] width 112 height 13
